Goal: Task Accomplishment & Management: Use online tool/utility

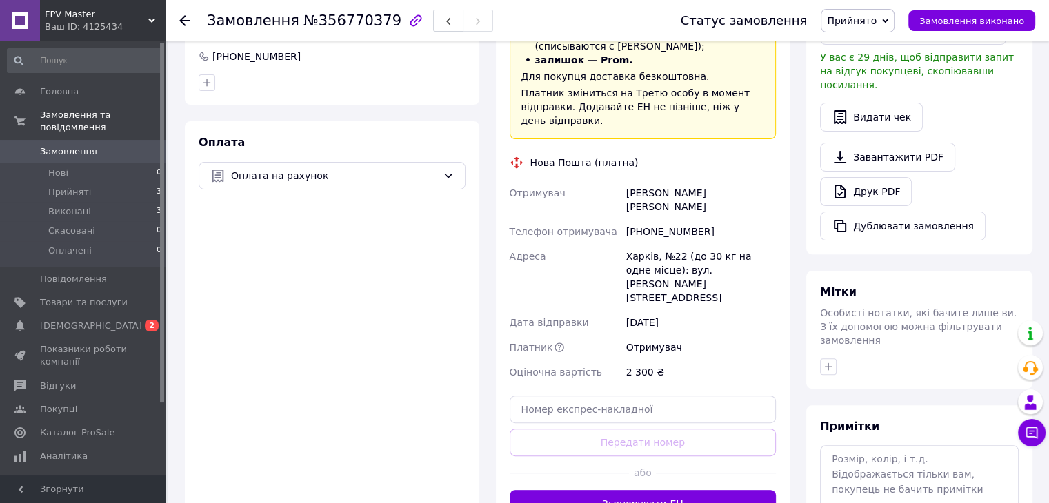
scroll to position [414, 0]
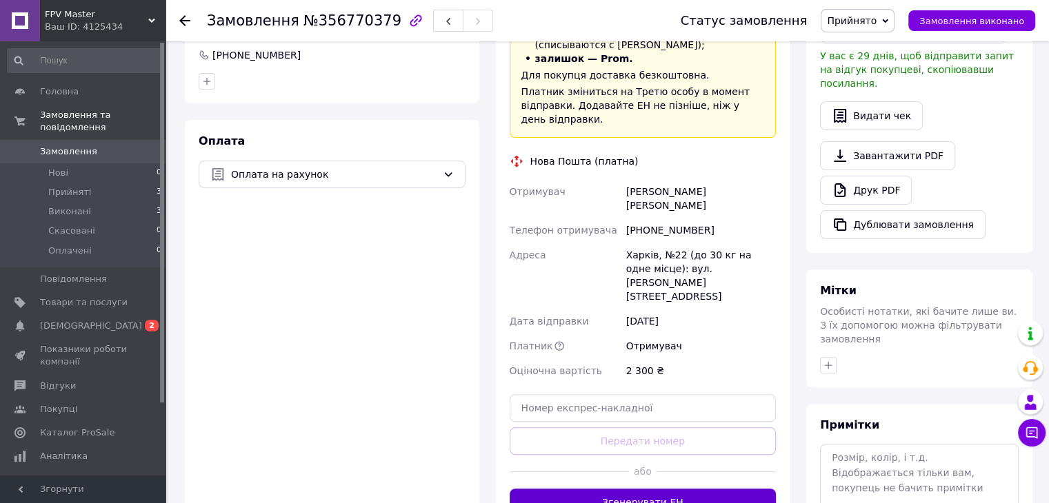
click at [707, 489] on button "Згенерувати ЕН" at bounding box center [642, 503] width 267 height 28
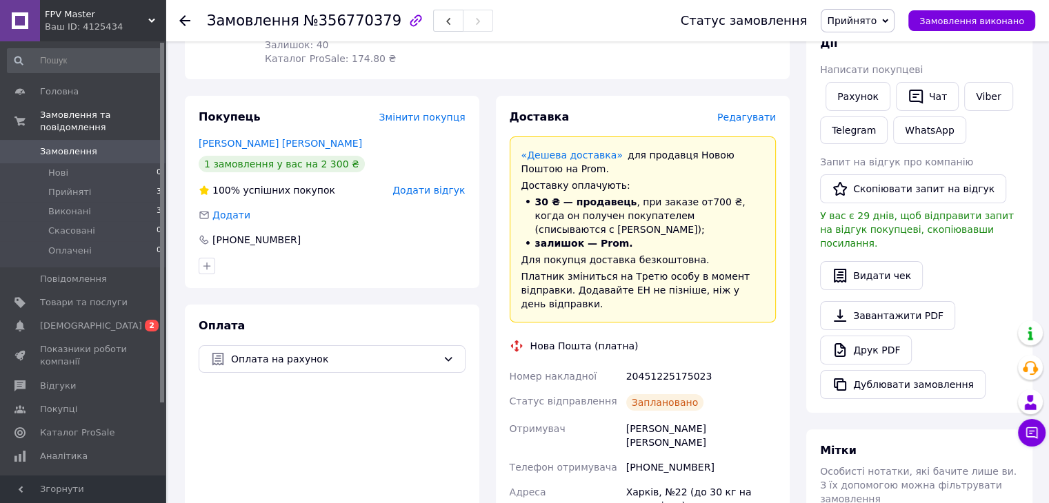
scroll to position [207, 0]
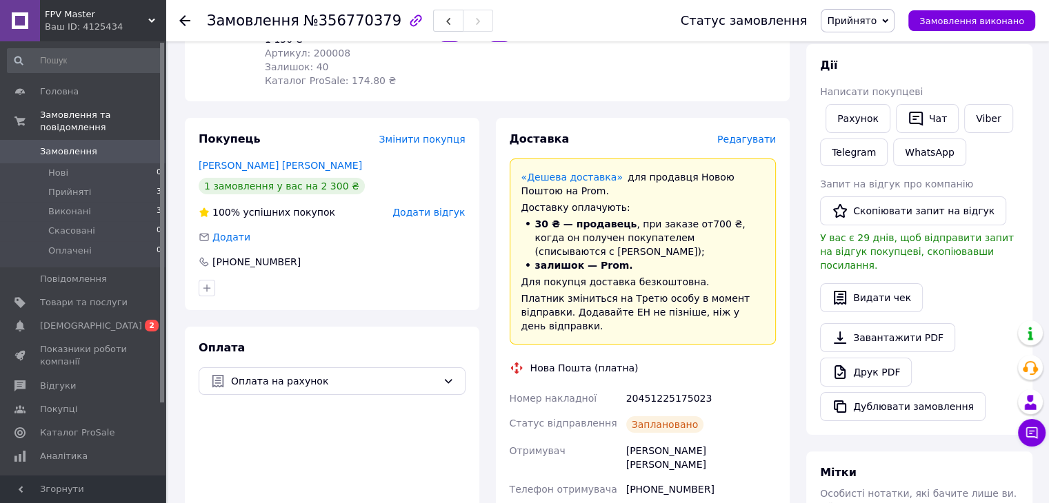
click at [678, 386] on div "20451225175023" at bounding box center [700, 398] width 155 height 25
copy div "20451225175023"
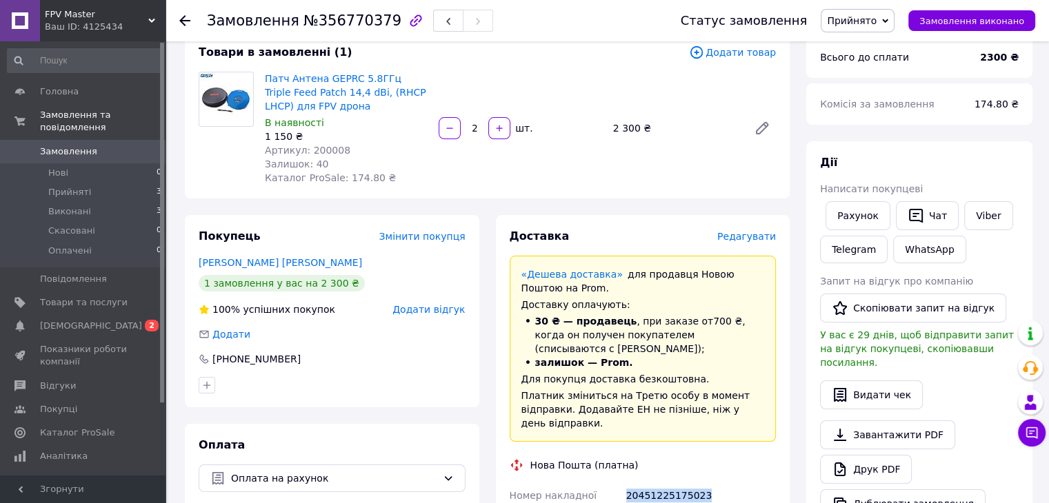
scroll to position [0, 0]
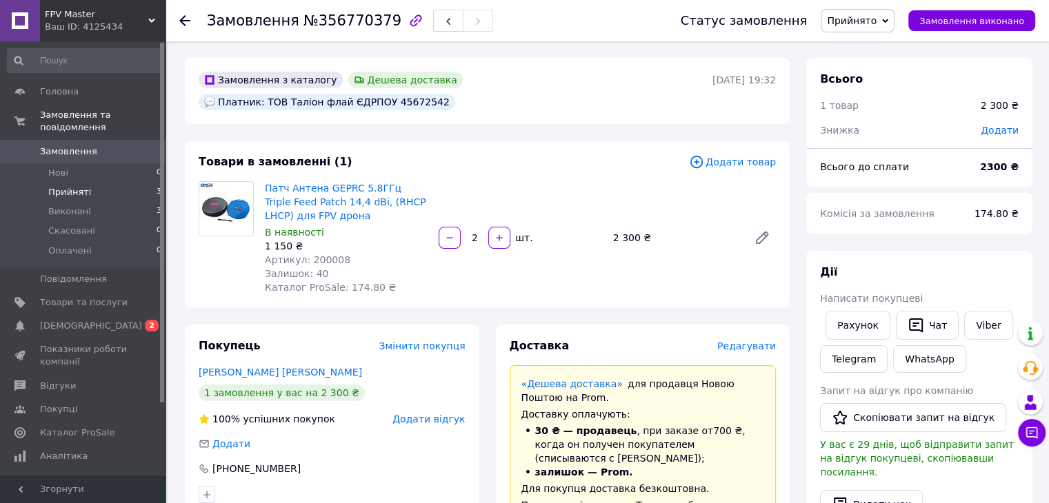
click at [106, 183] on li "Прийняті 3" at bounding box center [85, 192] width 170 height 19
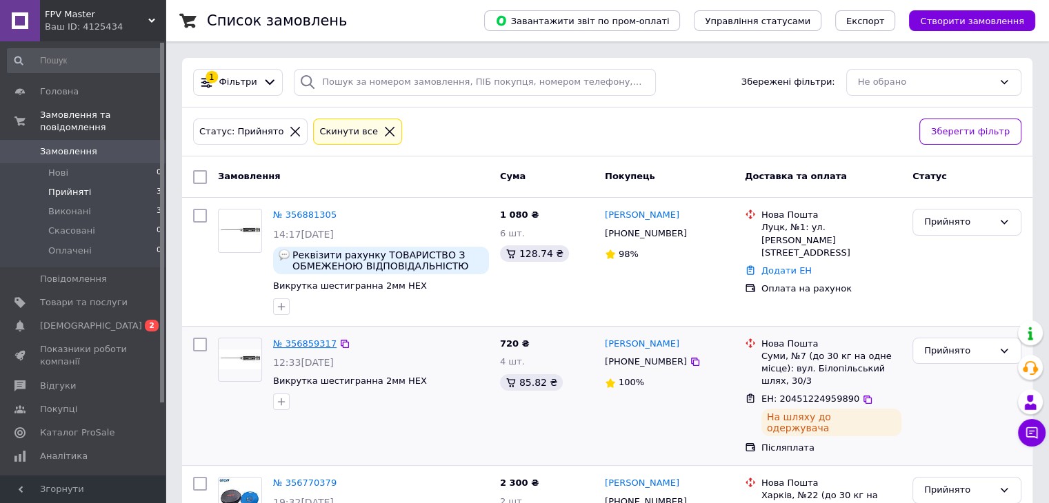
click at [316, 341] on link "№ 356859317" at bounding box center [304, 343] width 63 height 10
